Goal: Transaction & Acquisition: Purchase product/service

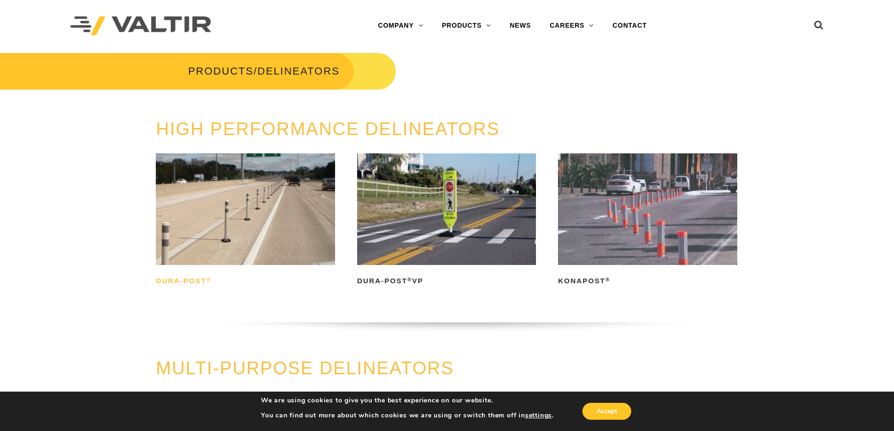
click at [190, 277] on h2 "Dura-Post ®" at bounding box center [245, 281] width 179 height 15
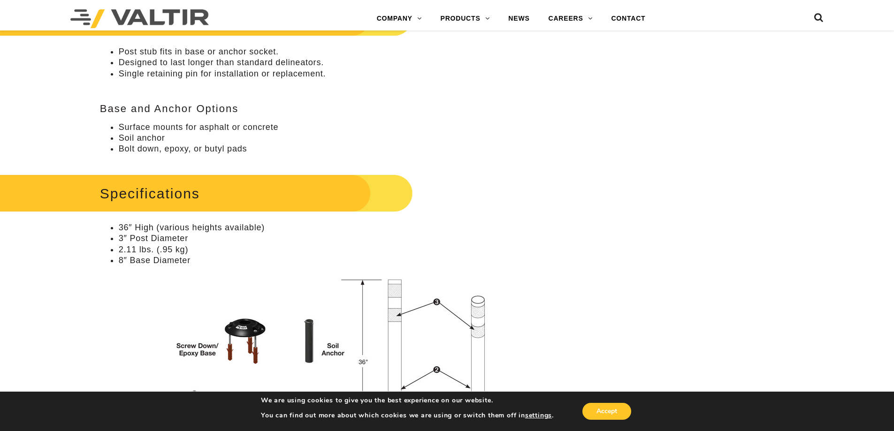
scroll to position [798, 0]
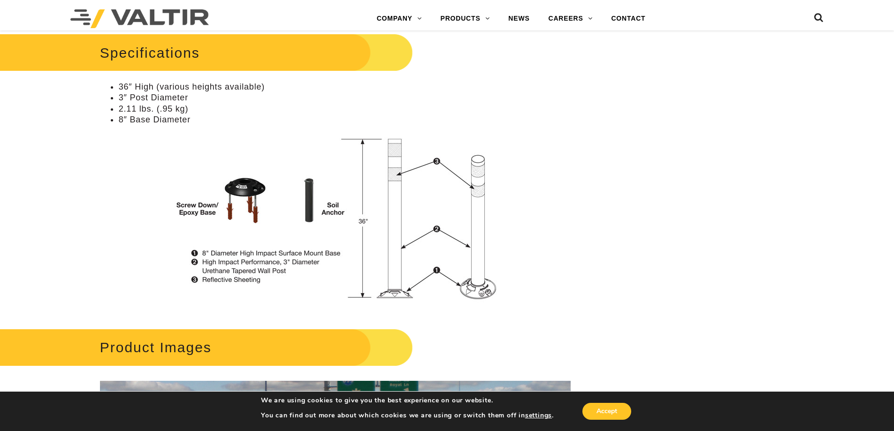
click at [307, 214] on img at bounding box center [335, 219] width 337 height 179
drag, startPoint x: 307, startPoint y: 214, endPoint x: 287, endPoint y: 223, distance: 22.9
click at [287, 223] on img at bounding box center [335, 219] width 337 height 179
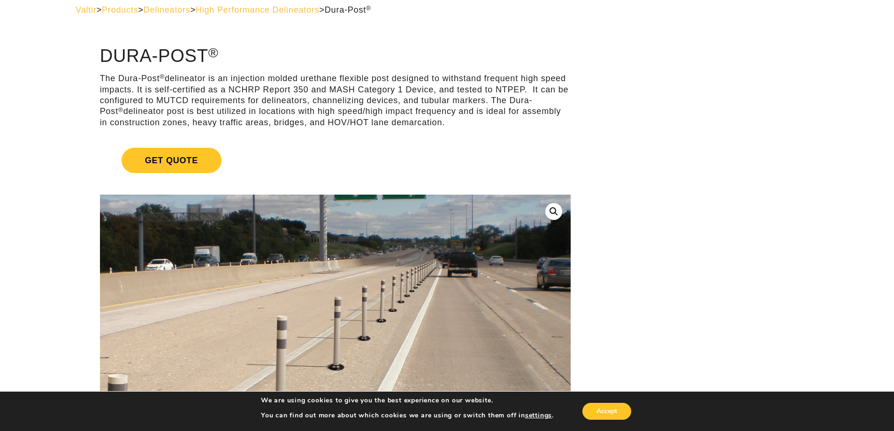
scroll to position [0, 0]
